Goal: Task Accomplishment & Management: Use online tool/utility

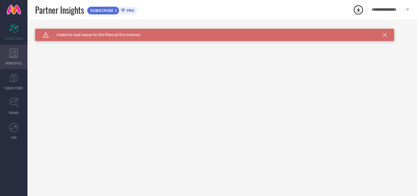
click at [17, 54] on icon at bounding box center [13, 53] width 9 height 9
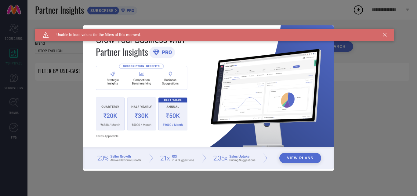
type input "1 STOP FASHION"
type input "All"
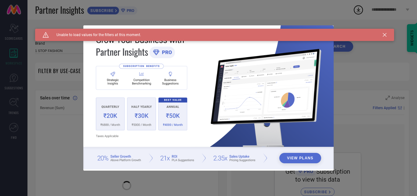
click at [300, 160] on button "View Plans" at bounding box center [301, 158] width 42 height 10
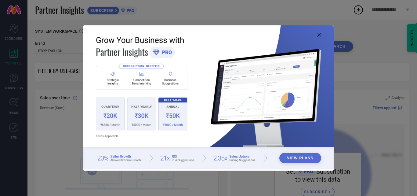
click at [320, 35] on icon at bounding box center [320, 35] width 4 height 4
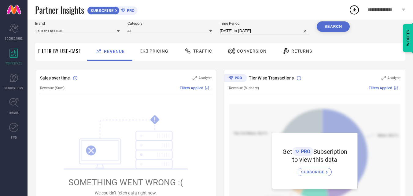
scroll to position [31, 0]
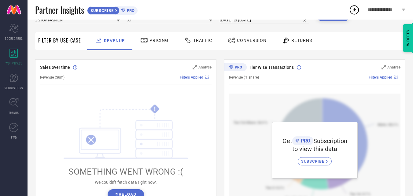
click at [141, 39] on icon at bounding box center [144, 40] width 7 height 4
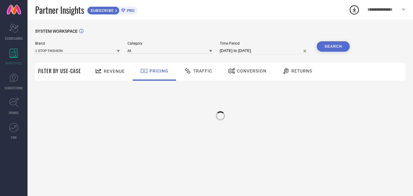
scroll to position [0, 0]
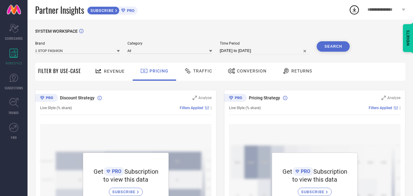
click at [200, 69] on span "Traffic" at bounding box center [202, 70] width 19 height 5
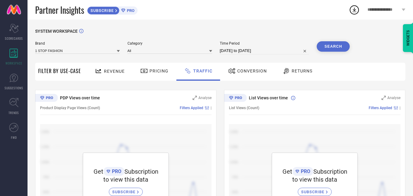
click at [306, 73] on span "Returns" at bounding box center [302, 70] width 21 height 5
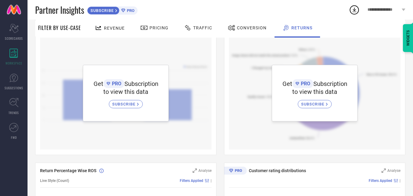
scroll to position [92, 0]
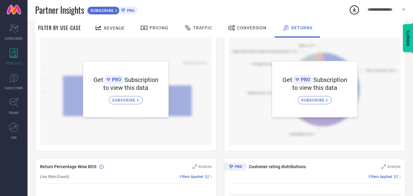
click at [127, 101] on span "SUBSCRIBE" at bounding box center [124, 100] width 25 height 5
